Goal: Information Seeking & Learning: Check status

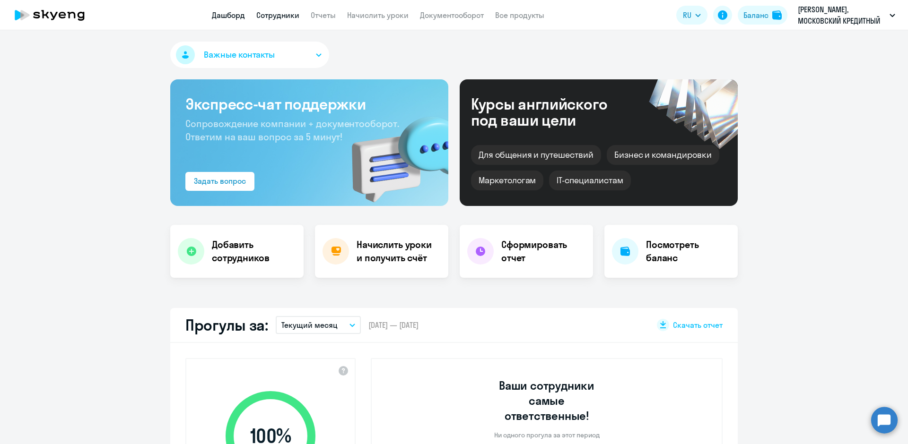
click at [290, 14] on link "Сотрудники" at bounding box center [277, 14] width 43 height 9
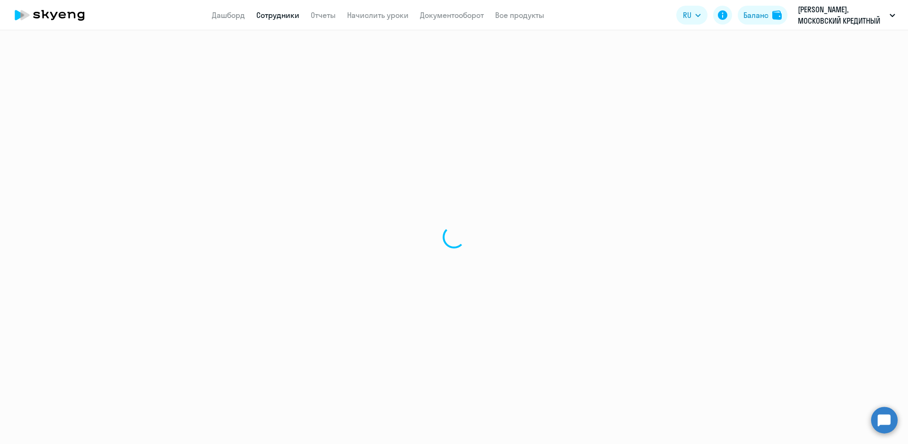
select select "30"
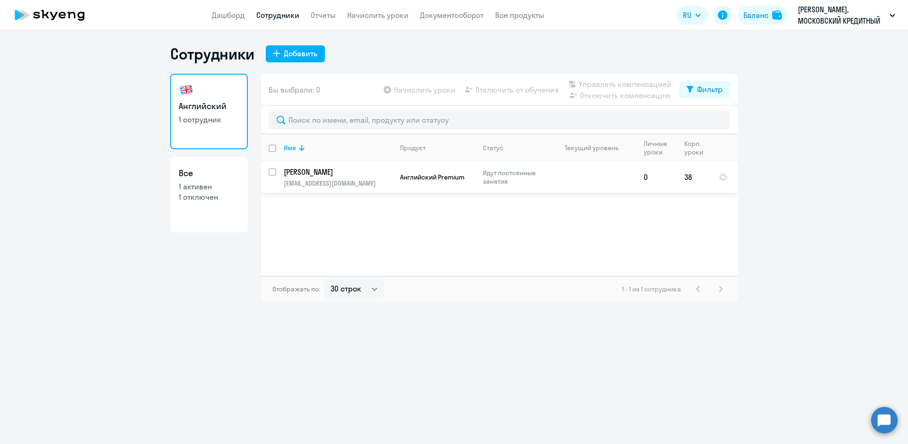
click at [308, 172] on p "[PERSON_NAME]" at bounding box center [337, 172] width 107 height 10
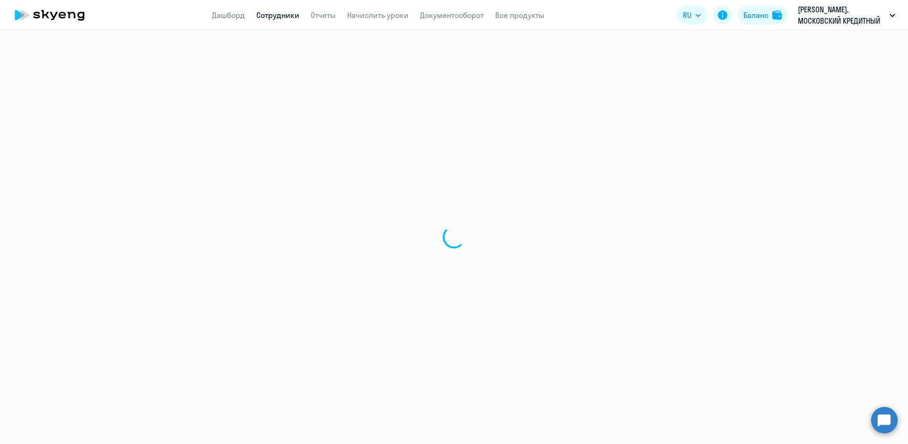
select select "english"
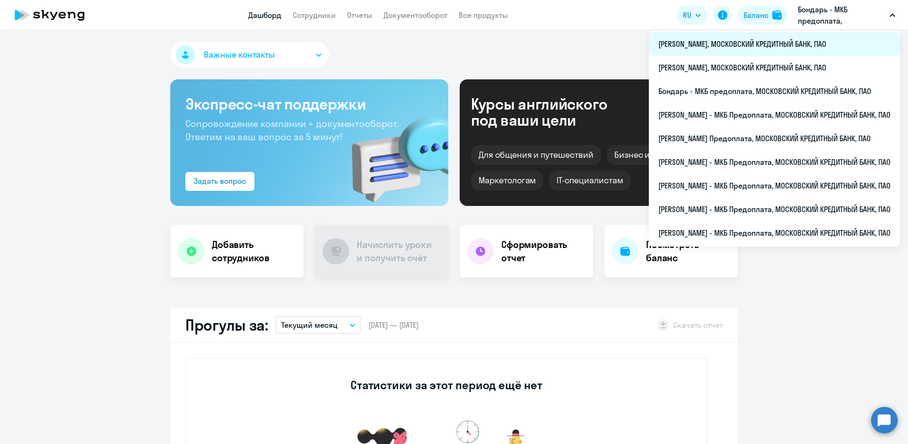
click at [670, 51] on li "[PERSON_NAME], МОСКОВСКИЙ КРЕДИТНЫЙ БАНК, ПАО" at bounding box center [774, 44] width 251 height 24
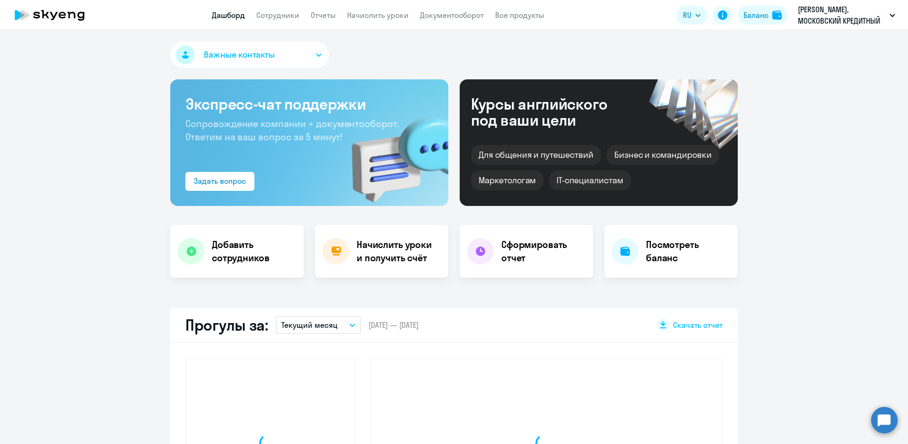
click at [280, 22] on app-header "Дашборд Сотрудники Отчеты Начислить уроки Документооборот Все продукты Дашборд …" at bounding box center [454, 15] width 908 height 30
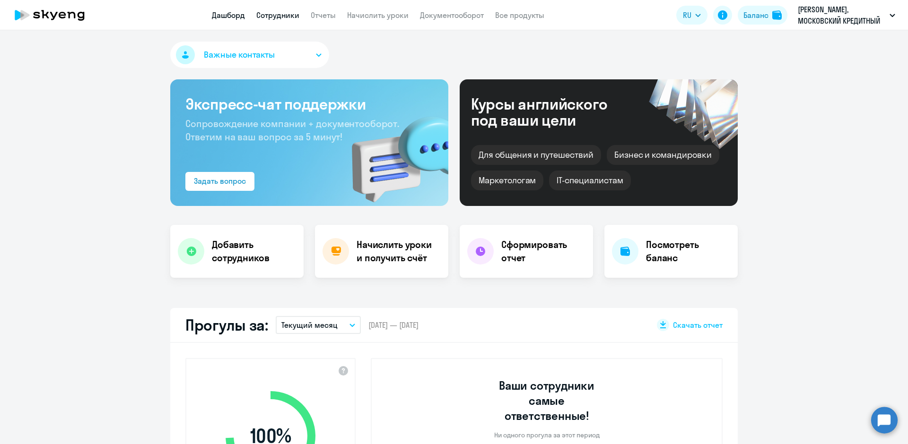
click at [281, 17] on link "Сотрудники" at bounding box center [277, 14] width 43 height 9
select select "30"
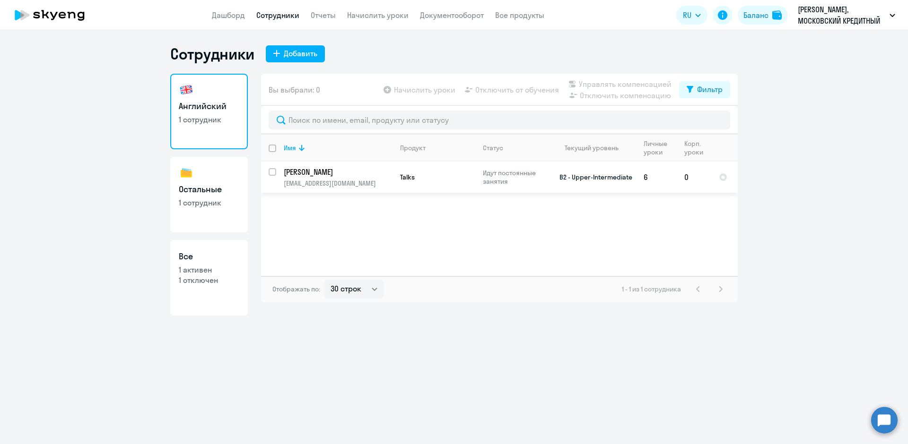
click at [322, 176] on p "Омигов Михаил Борисович" at bounding box center [337, 172] width 107 height 10
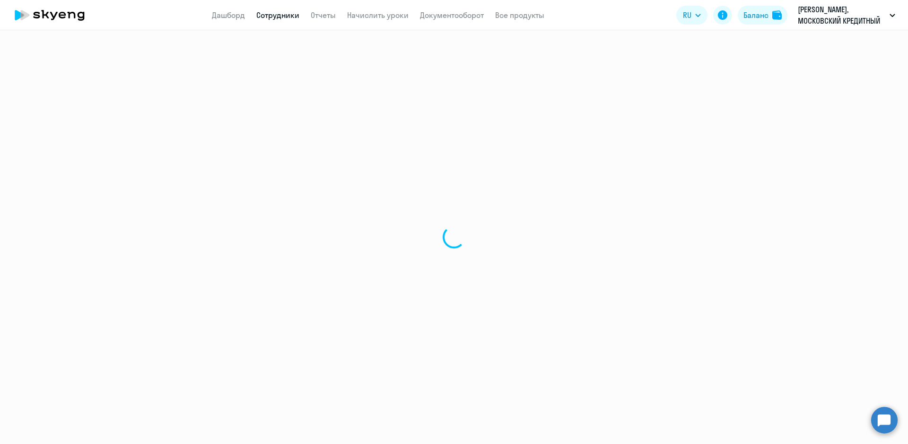
select select "english"
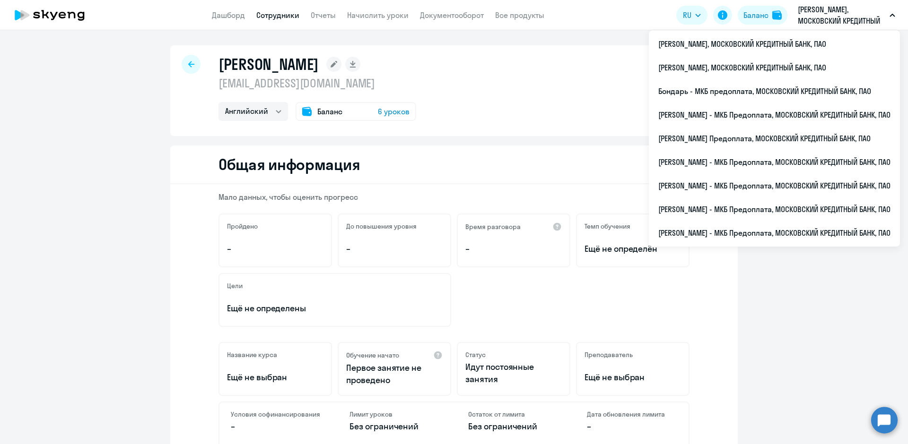
click at [840, 13] on p "[PERSON_NAME], МОСКОВСКИЙ КРЕДИТНЫЙ БАНК, ПАО" at bounding box center [842, 15] width 88 height 23
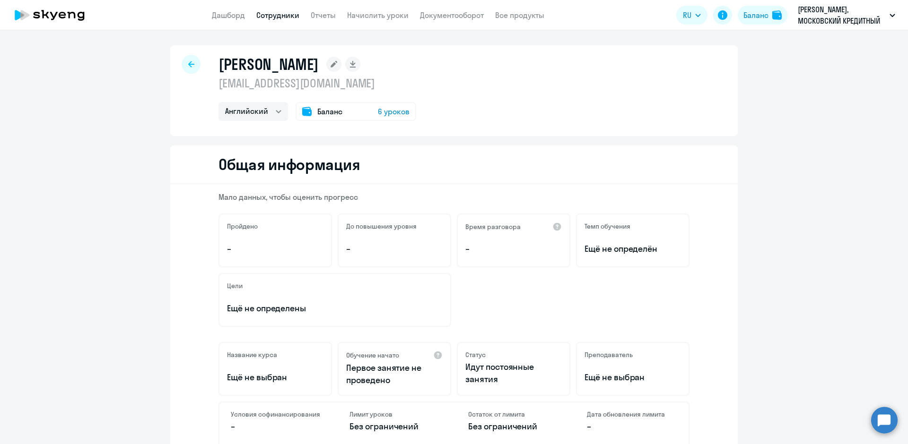
click at [837, 15] on p "[PERSON_NAME], МОСКОВСКИЙ КРЕДИТНЫЙ БАНК, ПАО" at bounding box center [842, 15] width 88 height 23
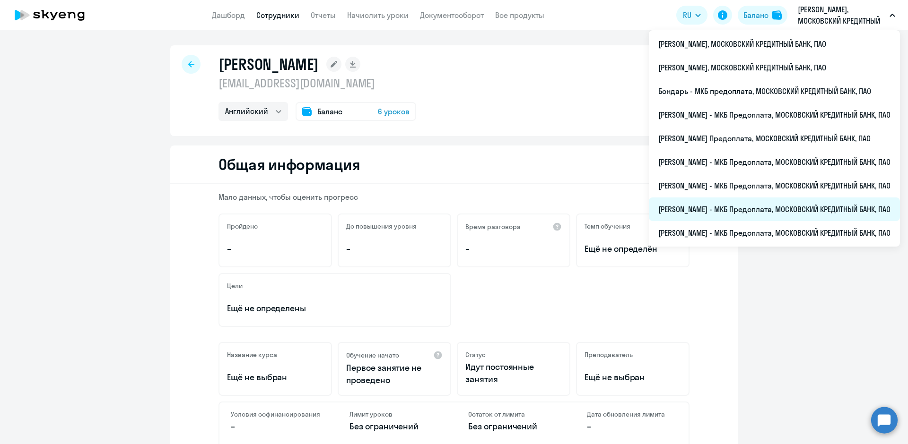
click at [712, 207] on li "[PERSON_NAME] - МКБ Предоплата, МОСКОВСКИЙ КРЕДИТНЫЙ БАНК, ПАО" at bounding box center [774, 210] width 251 height 24
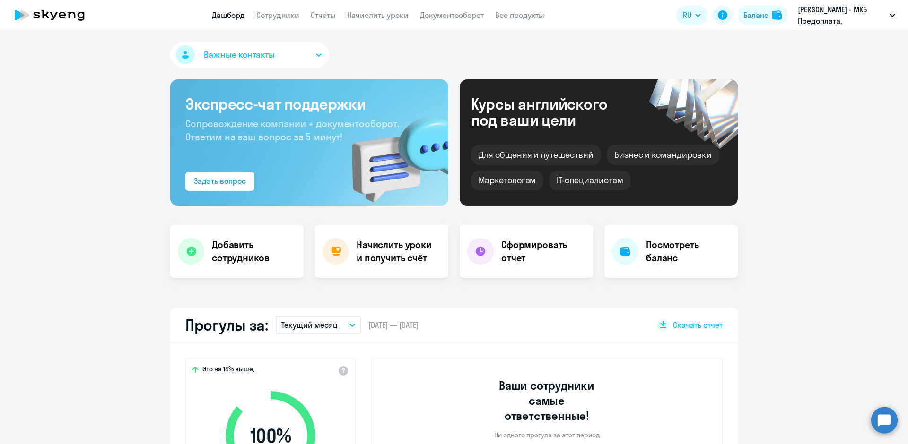
select select "30"
click at [277, 18] on link "Сотрудники" at bounding box center [277, 14] width 43 height 9
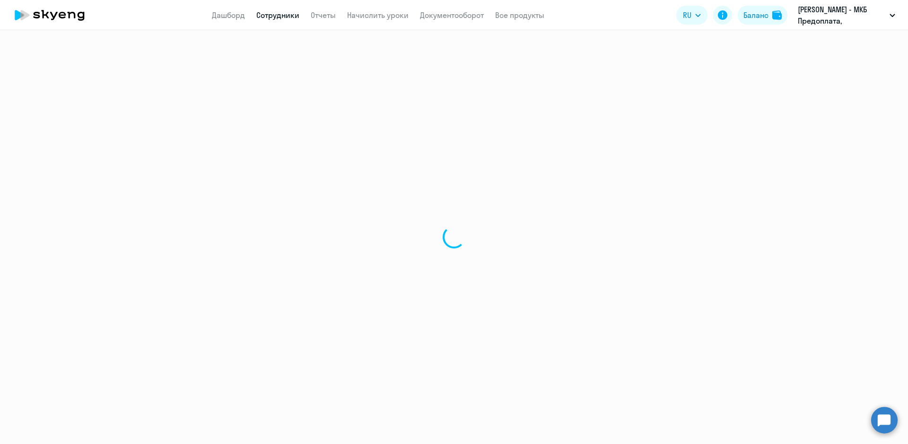
select select "30"
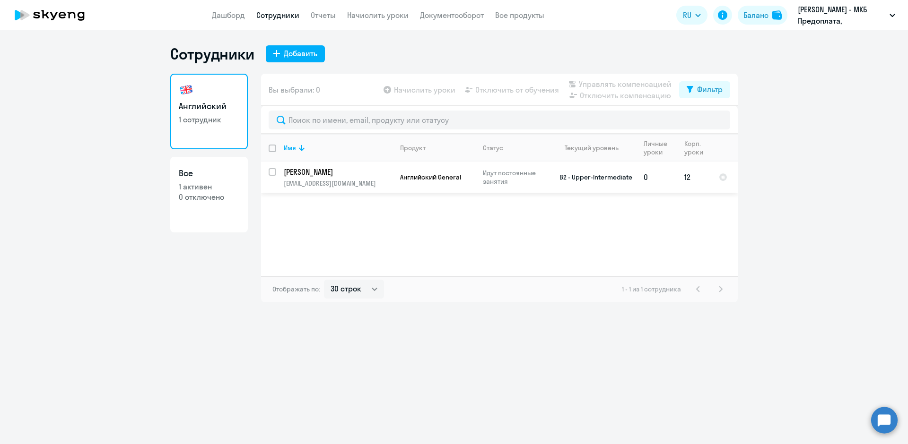
click at [311, 174] on p "Фархутдинов Искандер" at bounding box center [337, 172] width 107 height 10
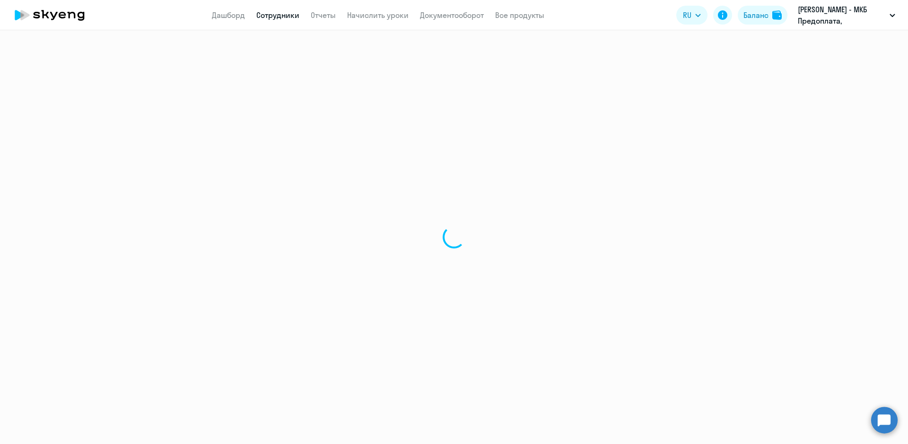
select select "english"
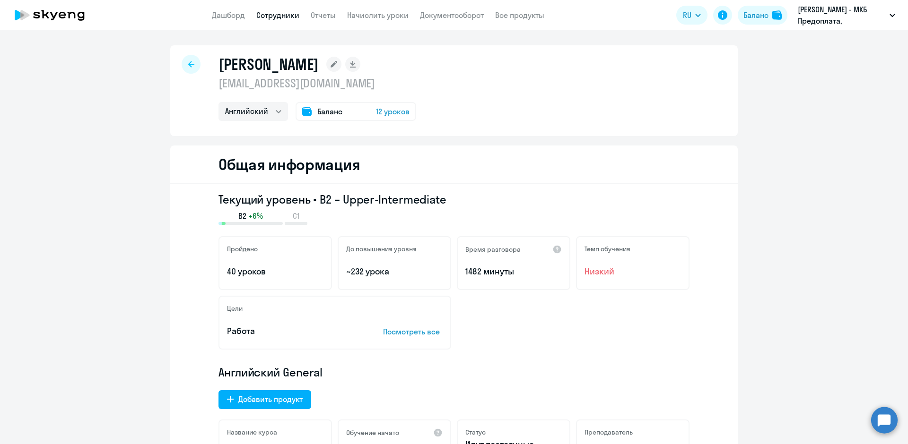
click at [404, 114] on span "12 уроков" at bounding box center [393, 111] width 34 height 11
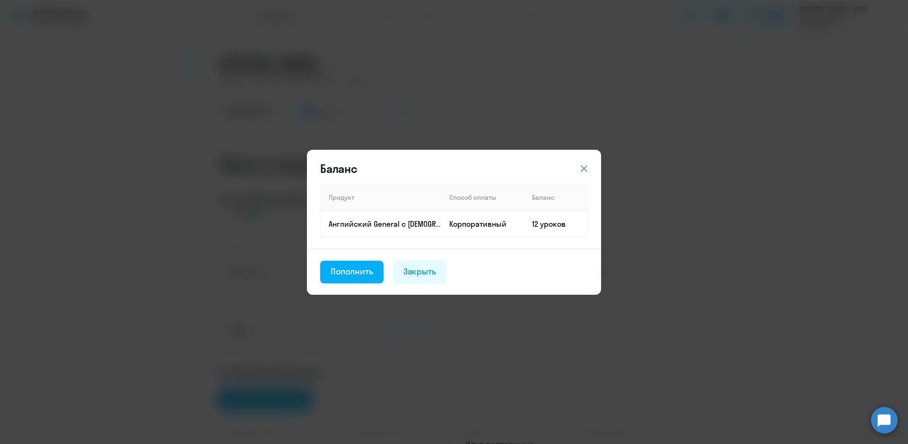
click at [705, 161] on div "Баланс Продукт Способ оплаты Баланс Английский General с русскоговорящим препод…" at bounding box center [454, 222] width 908 height 444
